Goal: Information Seeking & Learning: Learn about a topic

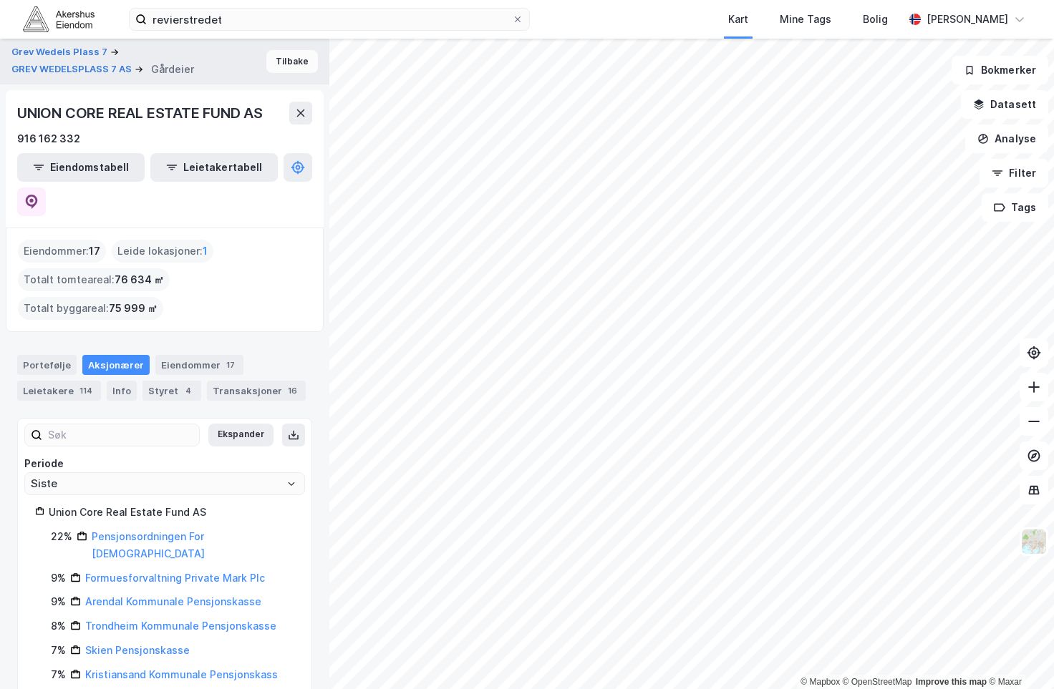
click at [266, 64] on button "Tilbake" at bounding box center [292, 61] width 52 height 23
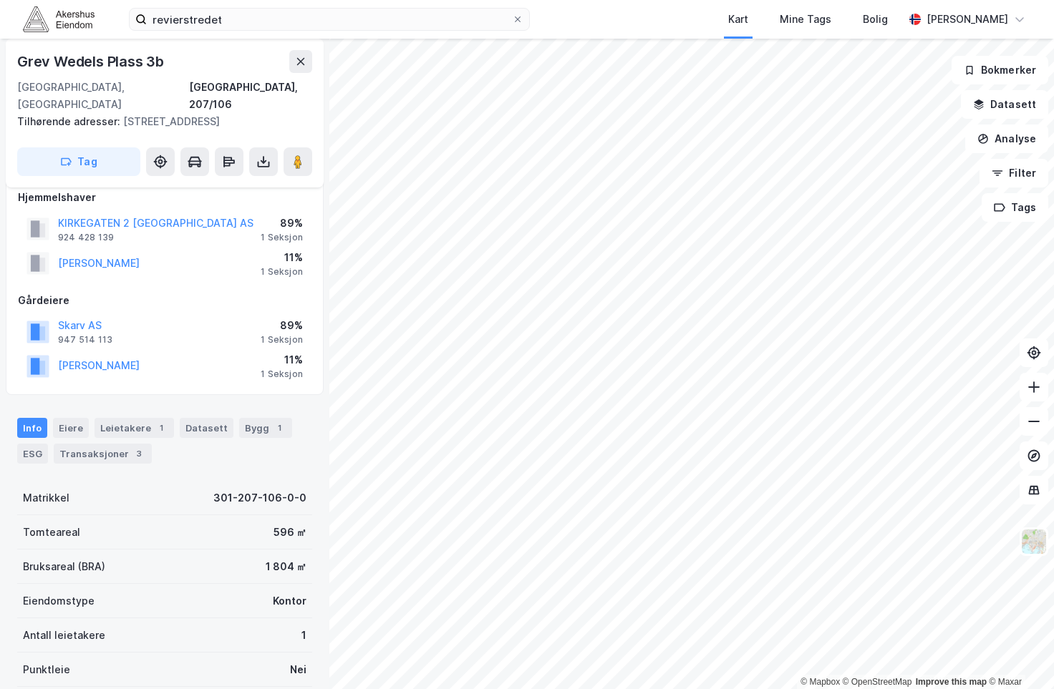
scroll to position [7, 0]
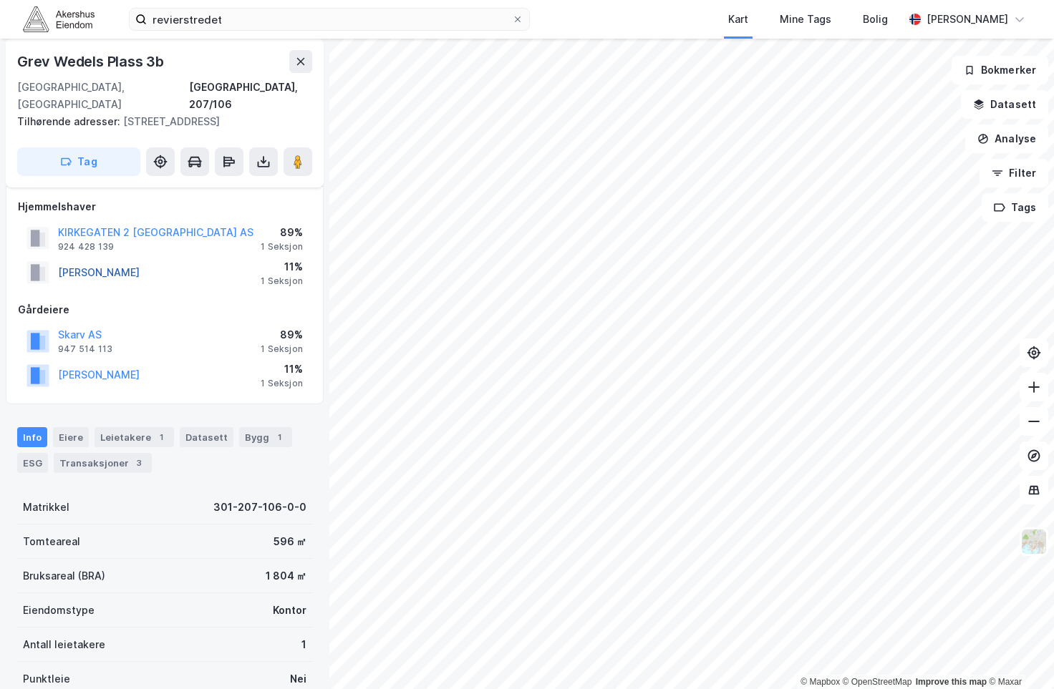
click at [0, 0] on button "[PERSON_NAME]" at bounding box center [0, 0] width 0 height 0
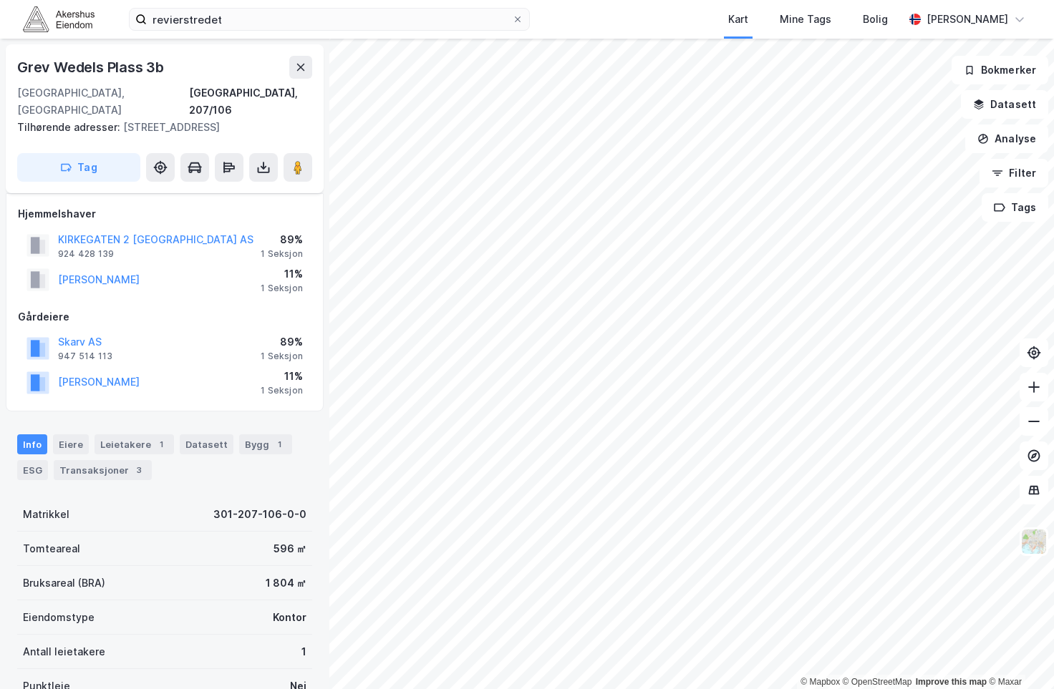
scroll to position [7, 0]
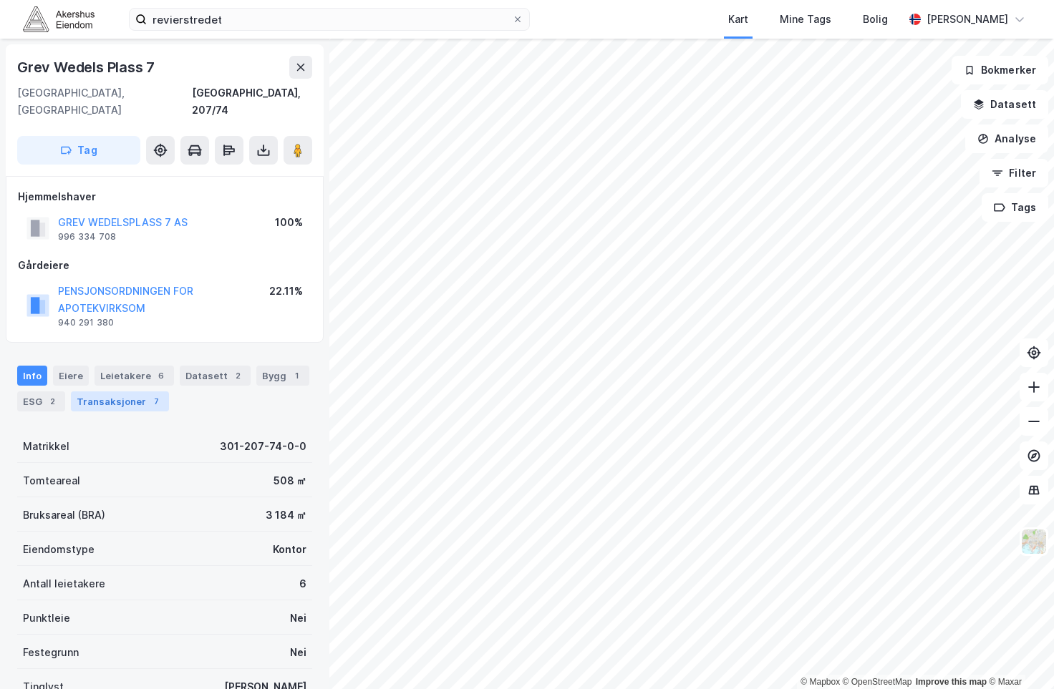
click at [130, 392] on div "Transaksjoner 7" at bounding box center [120, 402] width 98 height 20
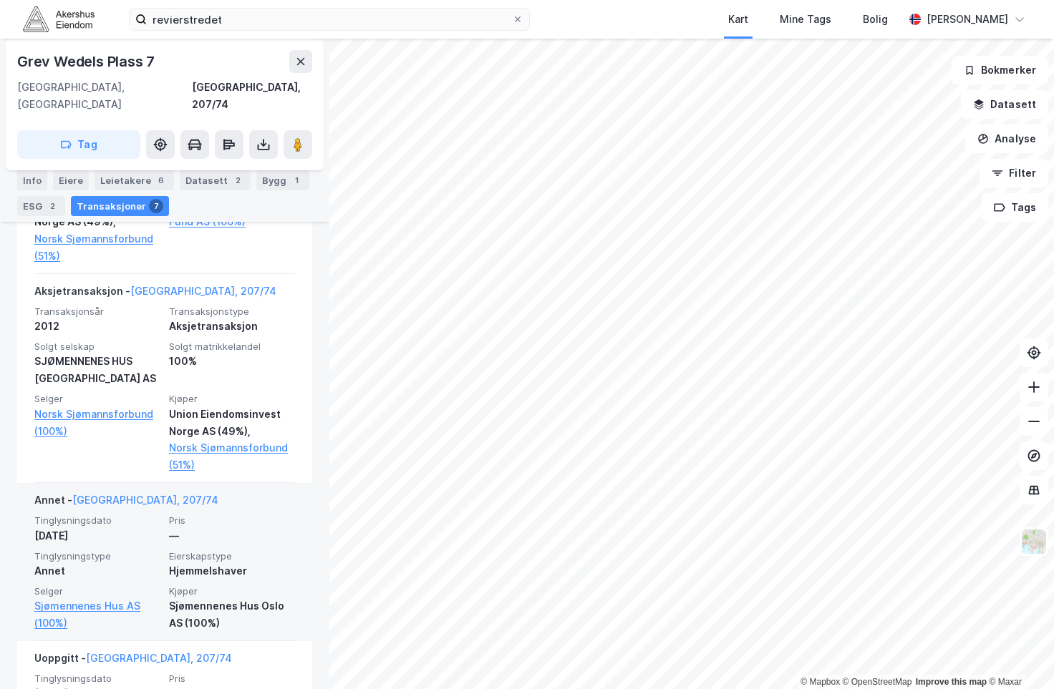
scroll to position [2187, 0]
